Goal: Check status: Check status

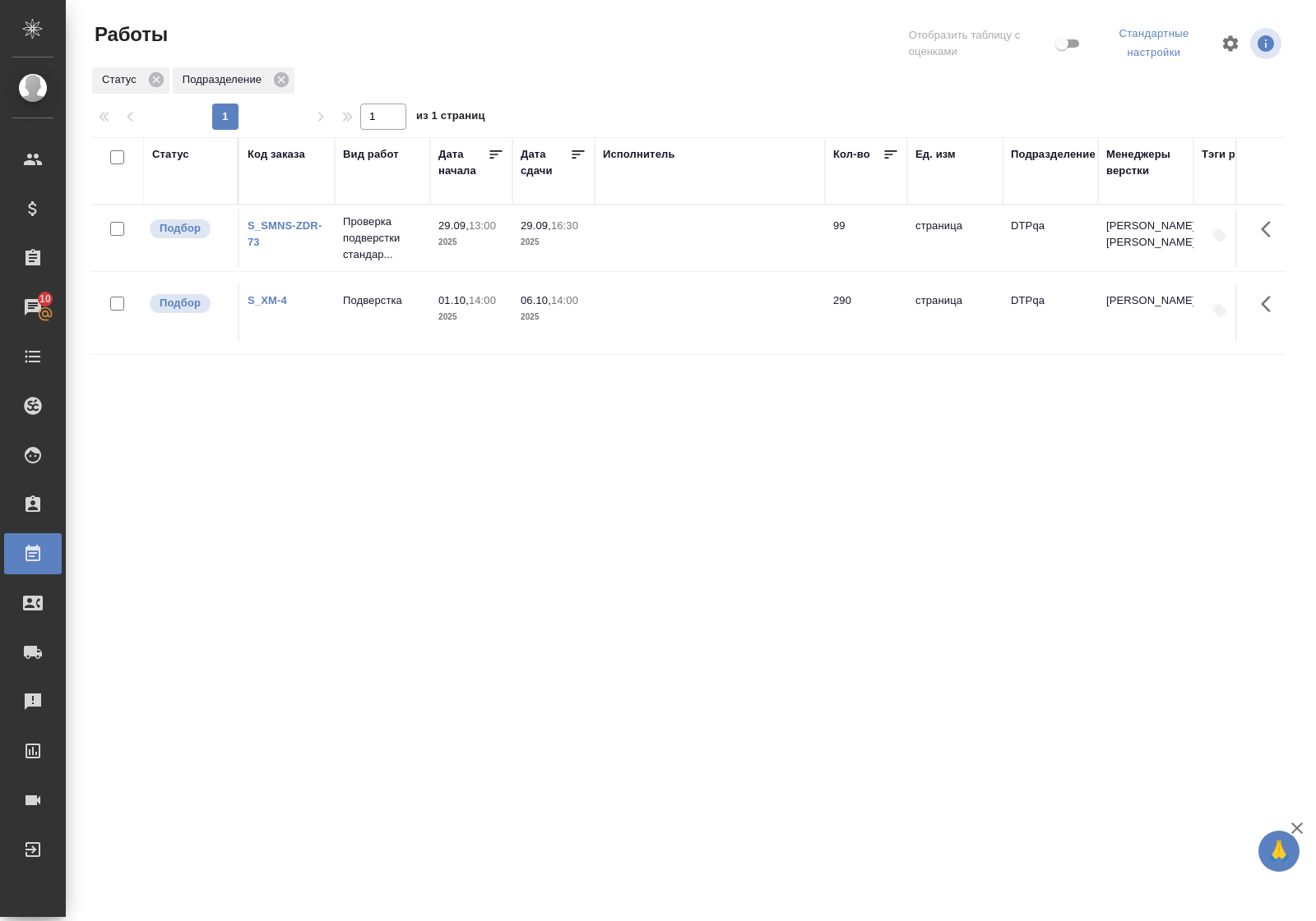
click at [183, 156] on div "Статус" at bounding box center [171, 154] width 37 height 17
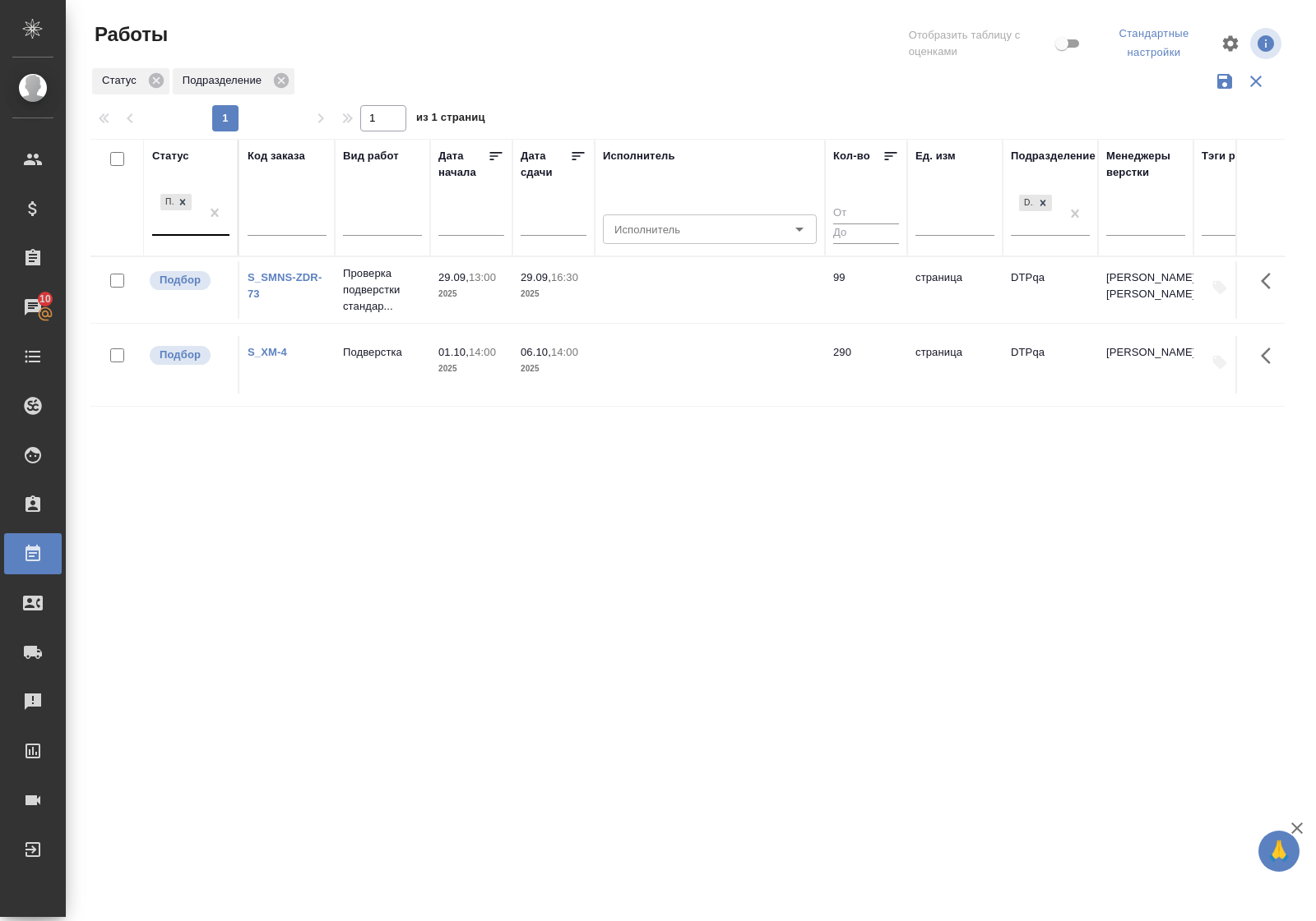
click at [189, 233] on div "Подбор" at bounding box center [176, 213] width 48 height 44
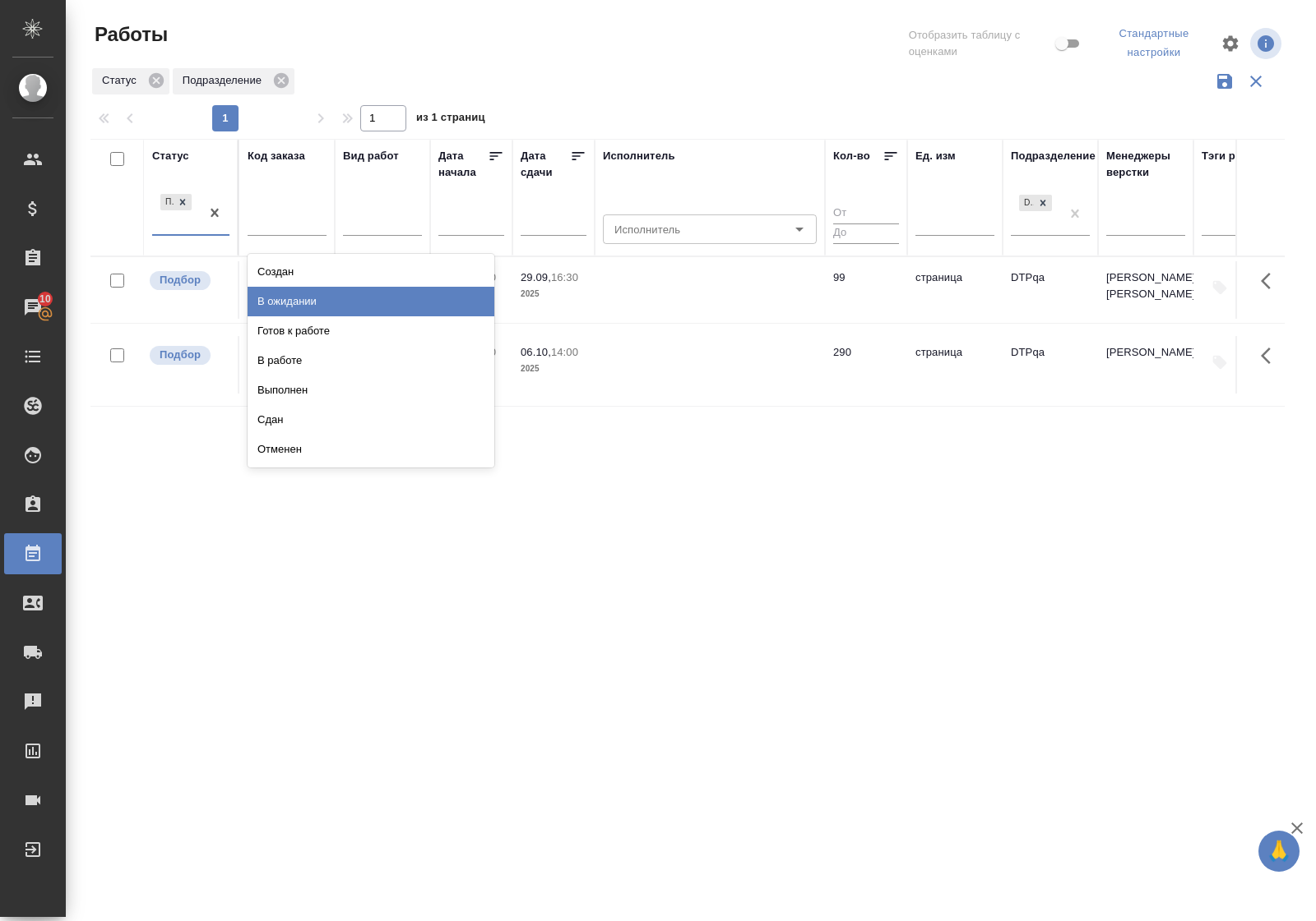
click at [273, 302] on div "В ожидании" at bounding box center [371, 302] width 247 height 29
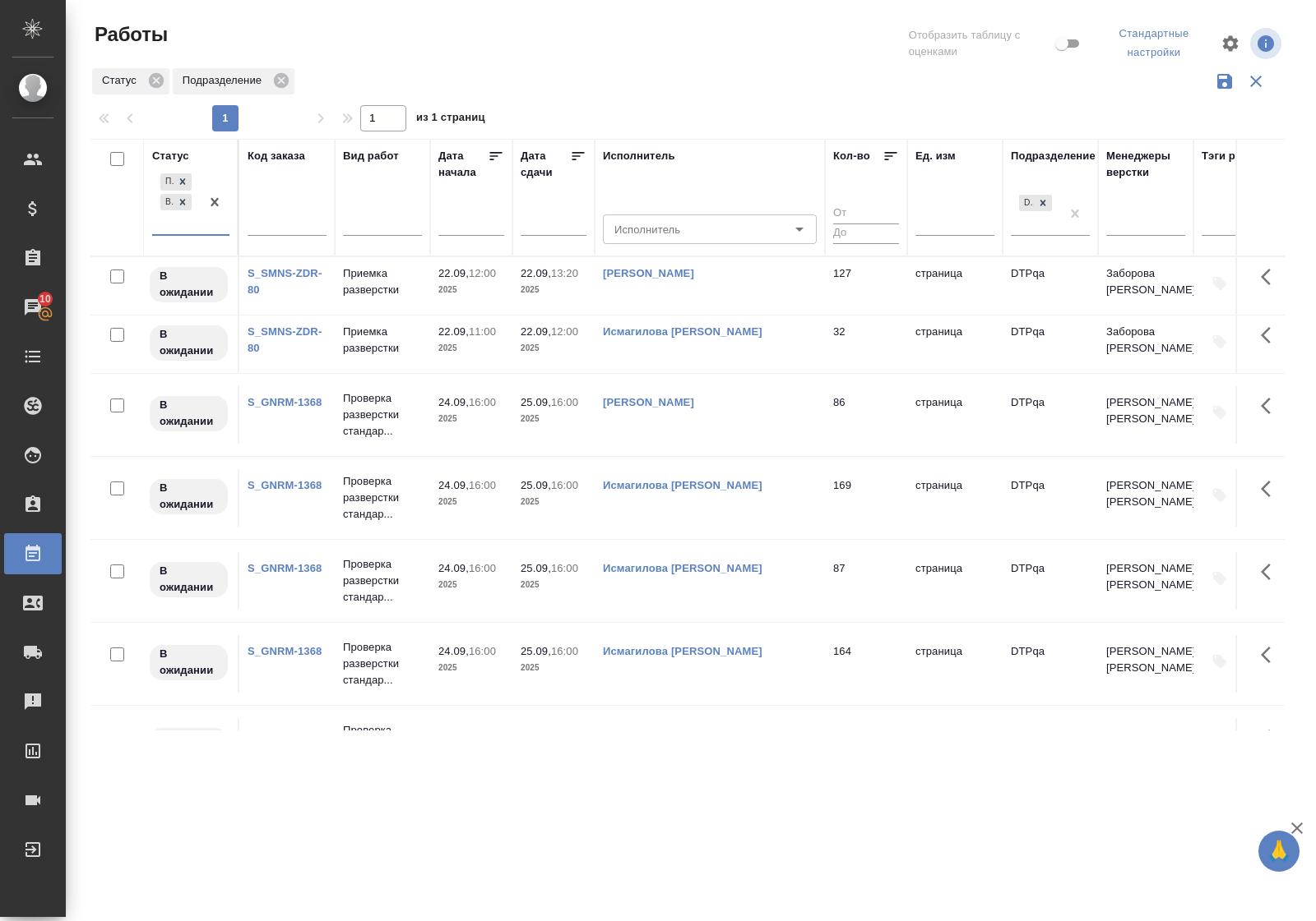
click at [292, 404] on link "S_GNRM-1368" at bounding box center [284, 402] width 74 height 12
click at [186, 204] on icon at bounding box center [183, 202] width 12 height 12
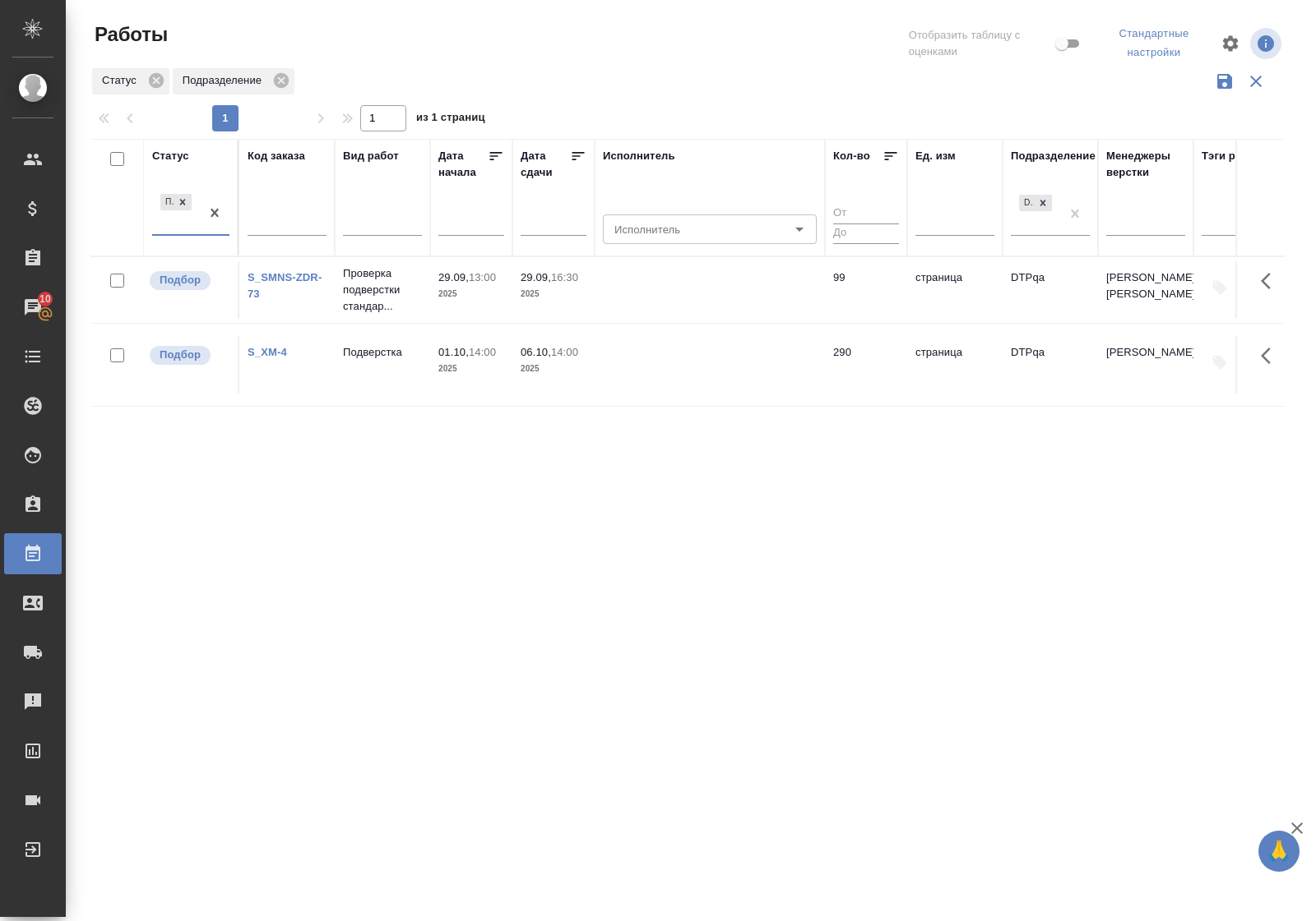
click at [179, 153] on div "Статус" at bounding box center [171, 156] width 37 height 17
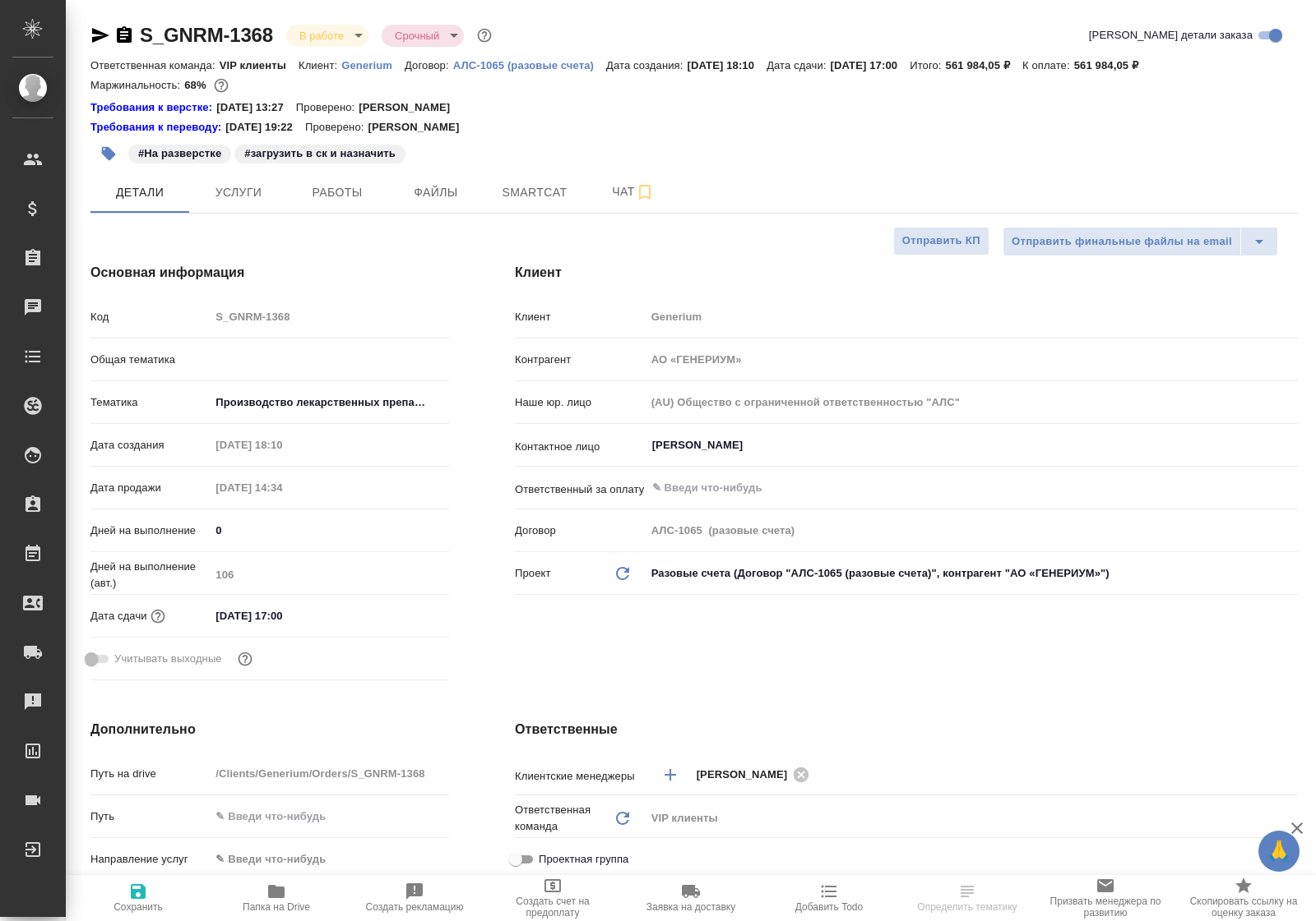
select select "RU"
type input "[PERSON_NAME]"
click at [340, 191] on span "Работы" at bounding box center [337, 193] width 79 height 20
